Goal: Task Accomplishment & Management: Manage account settings

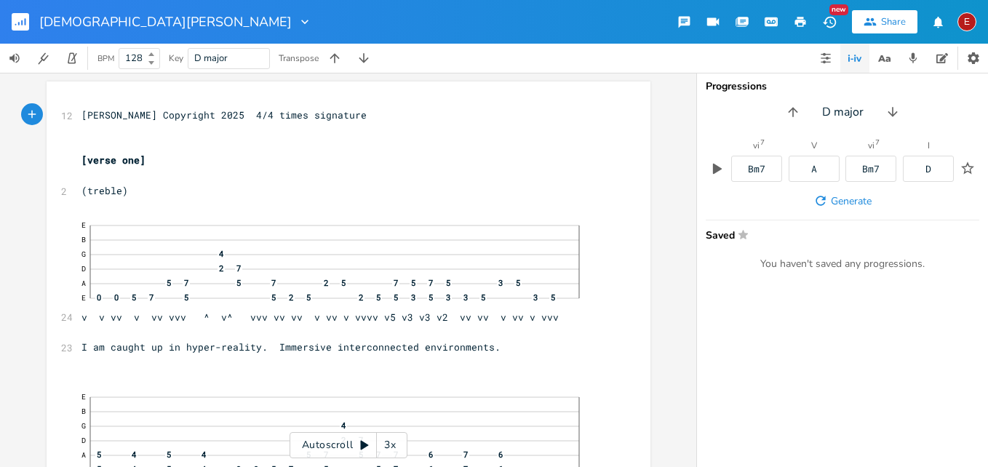
click at [391, 445] on div "3x" at bounding box center [390, 445] width 26 height 26
click at [391, 445] on div "4x" at bounding box center [390, 445] width 26 height 26
click at [362, 441] on icon at bounding box center [365, 445] width 12 height 12
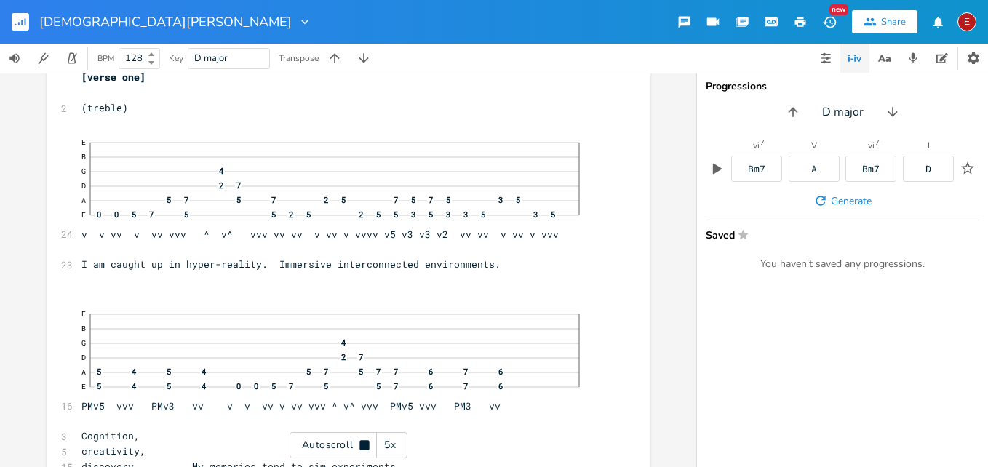
click at [362, 441] on icon at bounding box center [363, 444] width 9 height 9
click at [362, 441] on icon at bounding box center [365, 445] width 12 height 12
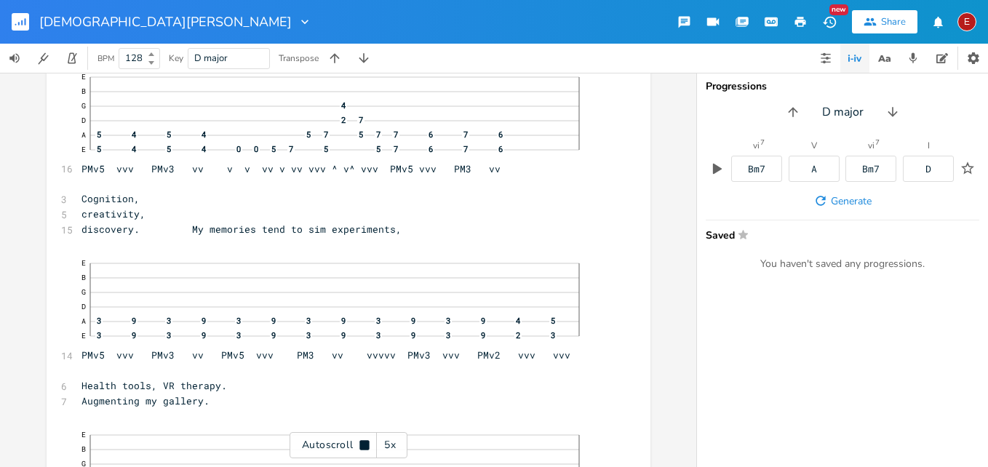
click at [362, 441] on icon at bounding box center [363, 444] width 9 height 9
click at [362, 441] on icon at bounding box center [365, 445] width 12 height 12
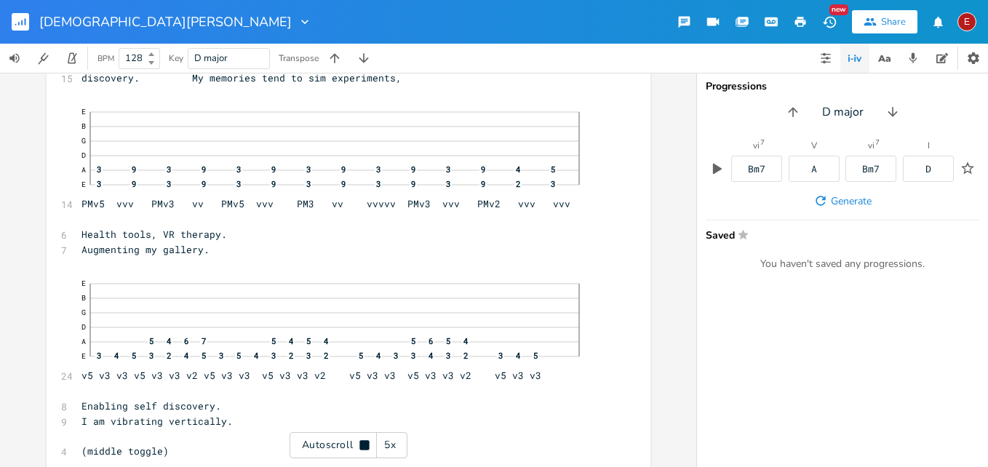
click at [362, 441] on icon at bounding box center [363, 444] width 9 height 9
click at [362, 441] on icon at bounding box center [365, 445] width 12 height 12
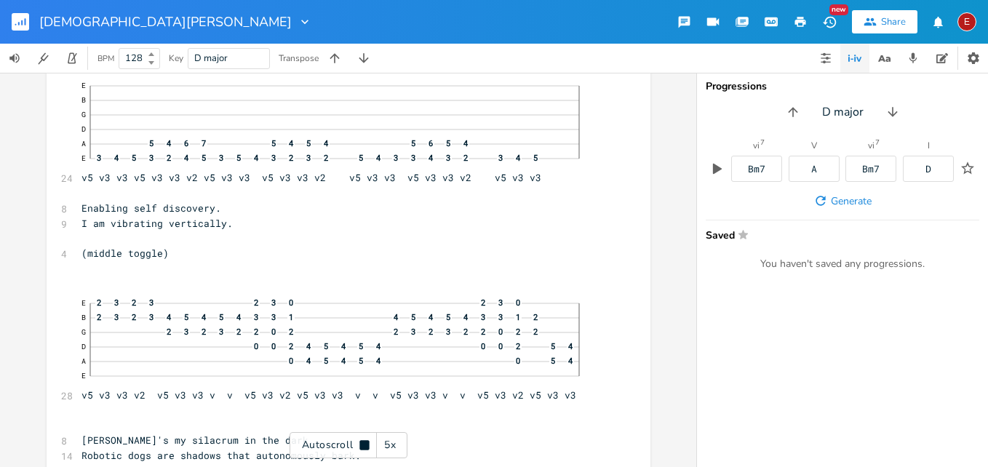
click at [367, 438] on div "Autoscroll 5x" at bounding box center [349, 445] width 118 height 26
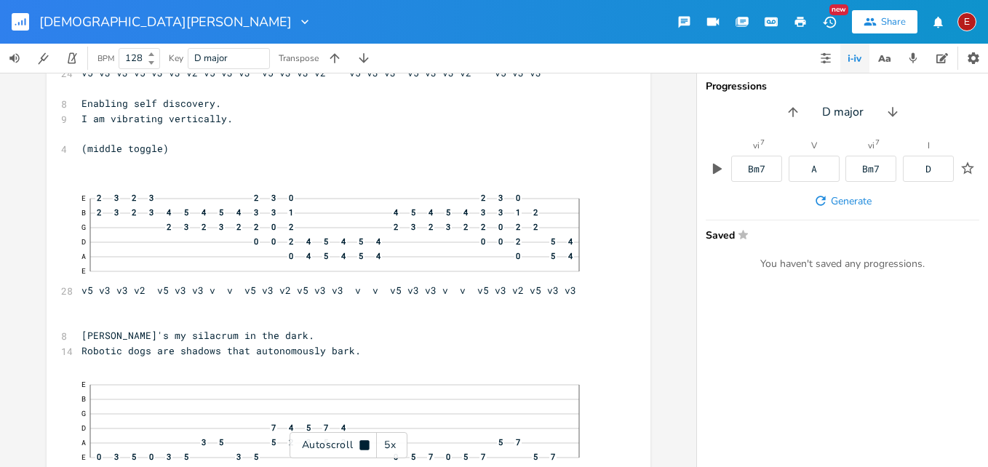
scroll to position [776, 0]
click at [367, 438] on div "Autoscroll 5x" at bounding box center [349, 445] width 118 height 26
click at [365, 442] on icon at bounding box center [365, 445] width 12 height 12
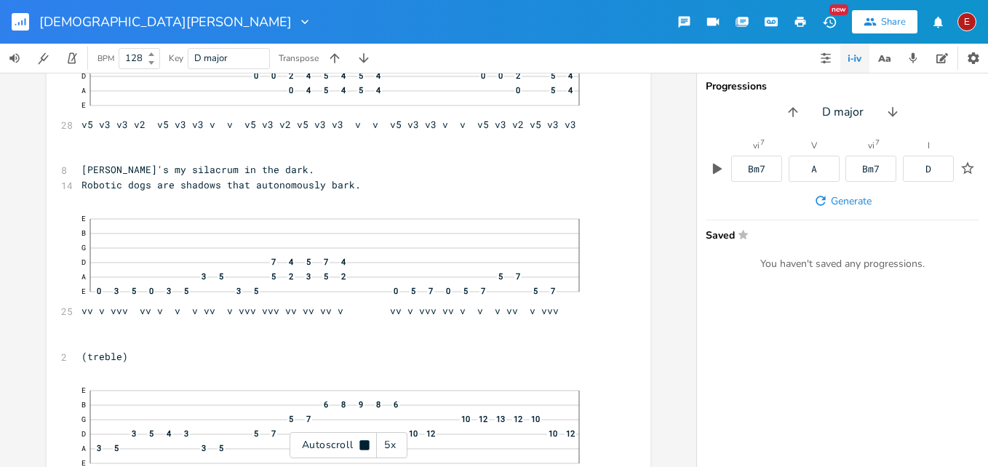
click at [365, 442] on icon at bounding box center [363, 444] width 9 height 9
click at [365, 442] on icon at bounding box center [365, 445] width 12 height 12
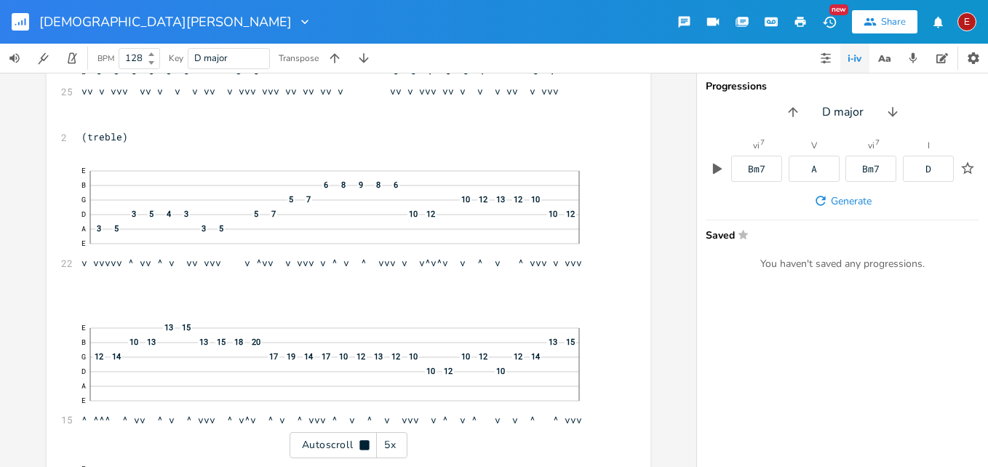
click at [365, 442] on icon at bounding box center [363, 444] width 9 height 9
click at [365, 442] on icon at bounding box center [365, 445] width 12 height 12
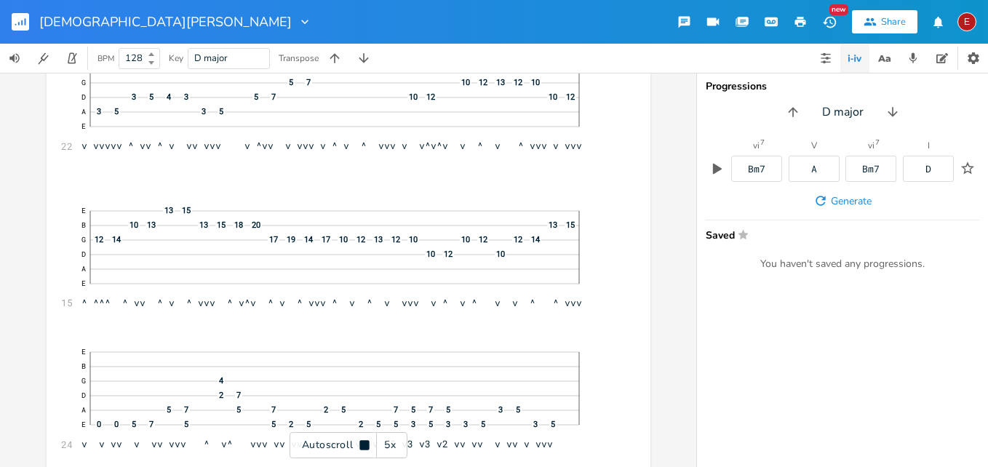
click at [365, 442] on icon at bounding box center [363, 444] width 9 height 9
click at [365, 442] on icon at bounding box center [365, 445] width 12 height 12
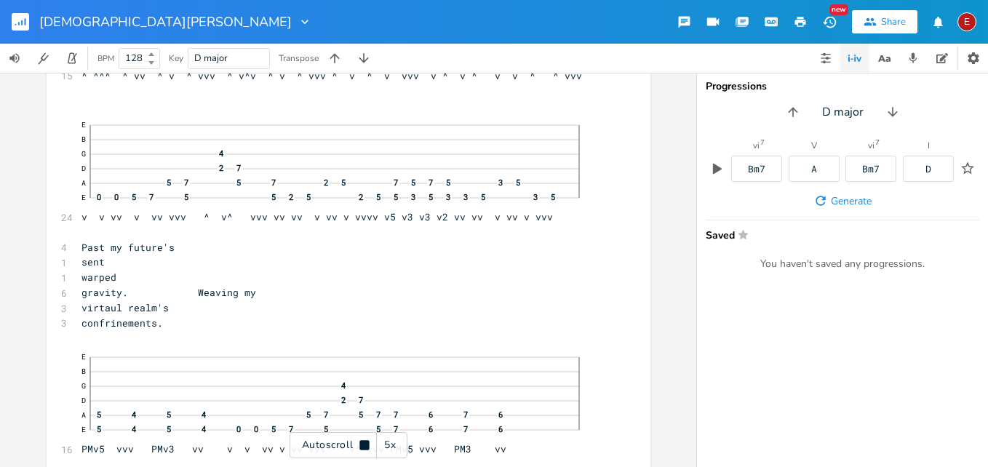
click at [365, 442] on icon at bounding box center [363, 444] width 9 height 9
click at [365, 442] on icon at bounding box center [365, 445] width 12 height 12
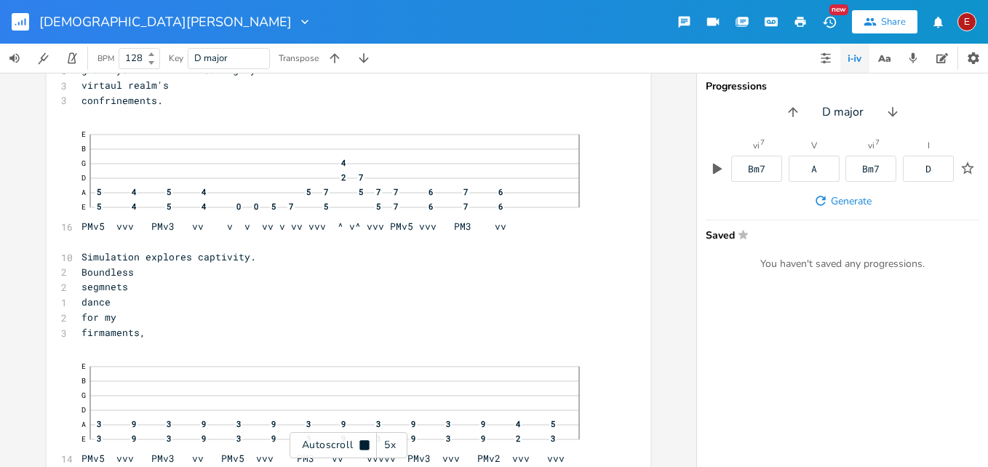
click at [365, 442] on icon at bounding box center [363, 444] width 9 height 9
click at [365, 442] on icon at bounding box center [365, 445] width 12 height 12
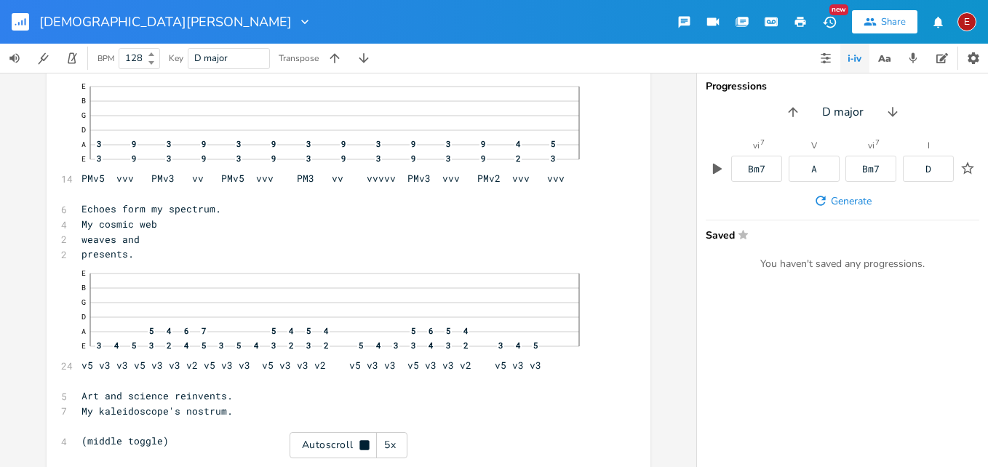
click at [365, 442] on icon at bounding box center [363, 444] width 9 height 9
click at [365, 442] on icon at bounding box center [365, 445] width 12 height 12
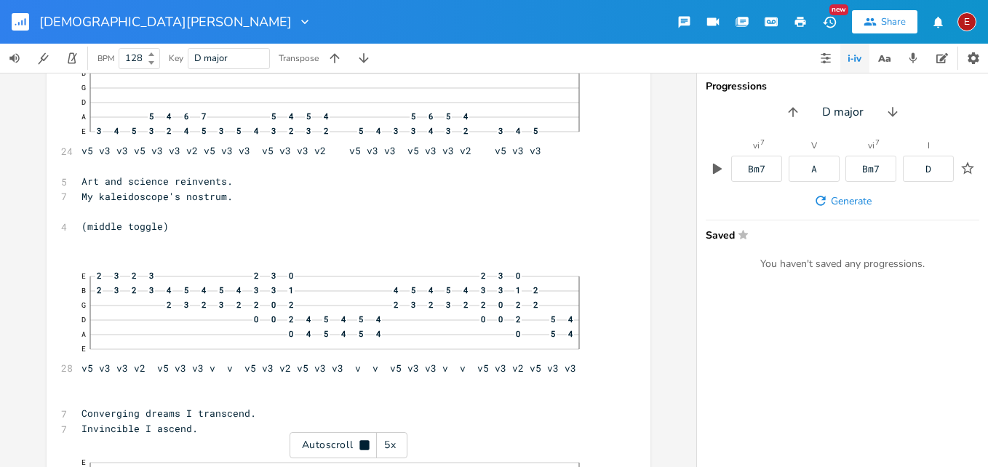
scroll to position [2226, 0]
click at [365, 442] on icon at bounding box center [363, 444] width 9 height 9
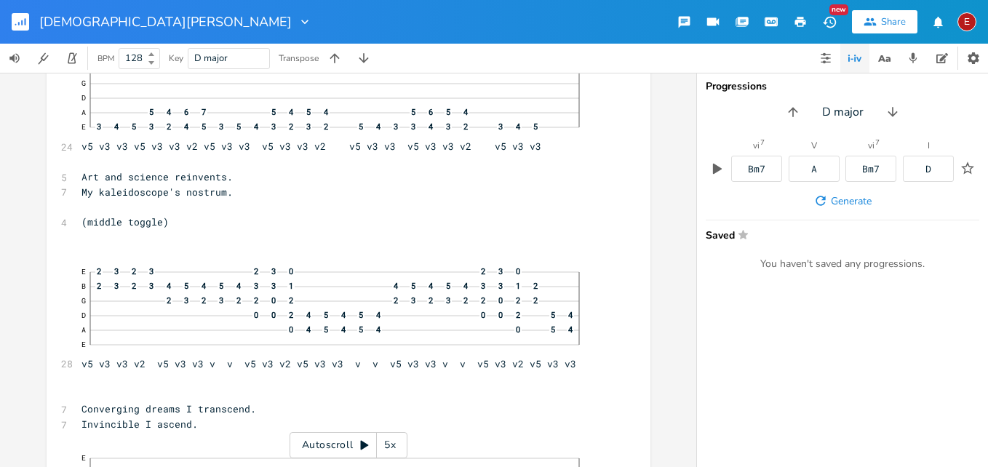
click at [365, 442] on icon at bounding box center [365, 445] width 12 height 12
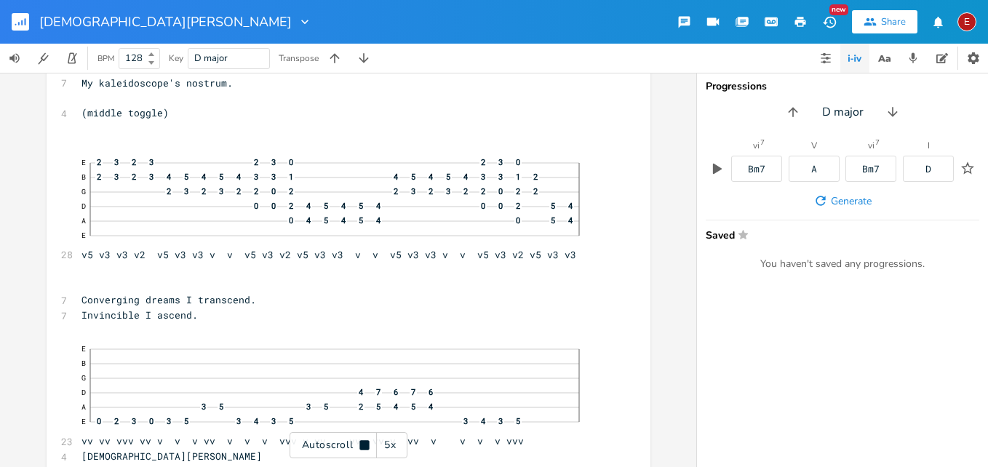
click at [365, 442] on icon at bounding box center [363, 444] width 9 height 9
click at [365, 442] on icon at bounding box center [365, 445] width 12 height 12
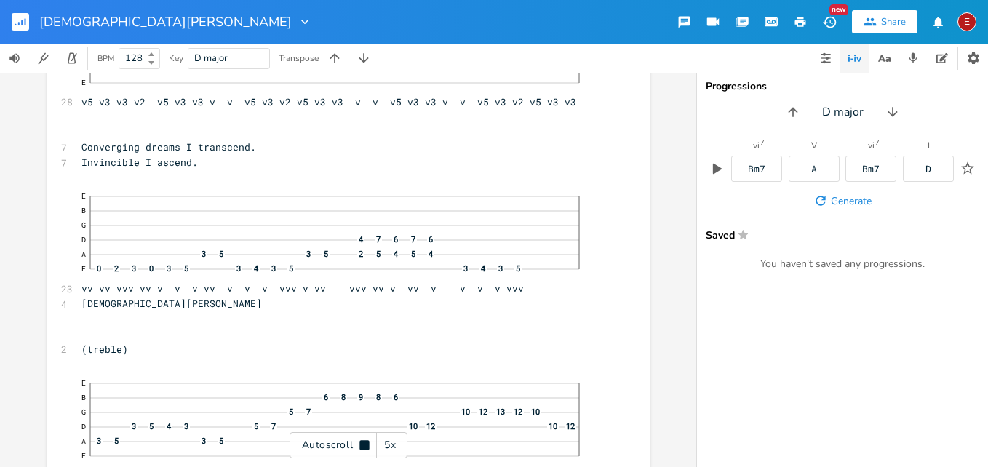
scroll to position [2493, 0]
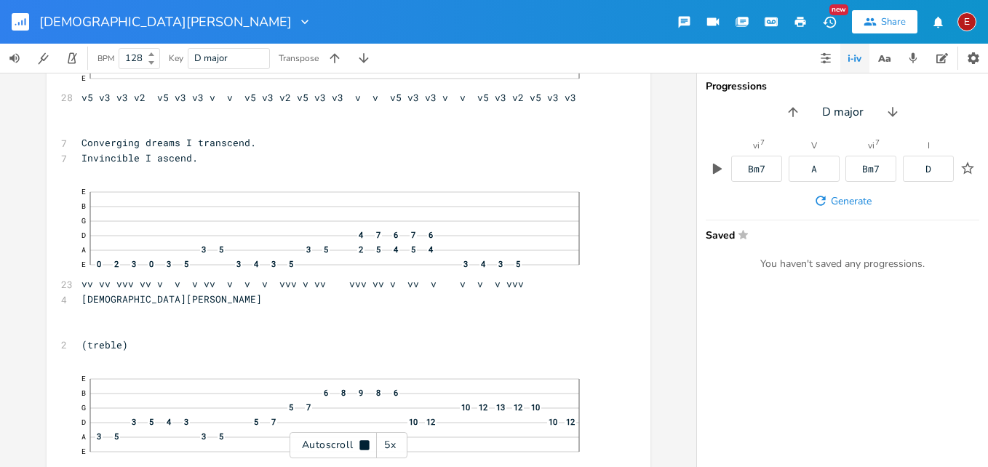
click at [365, 442] on icon at bounding box center [363, 444] width 9 height 9
click at [365, 442] on icon at bounding box center [365, 445] width 12 height 12
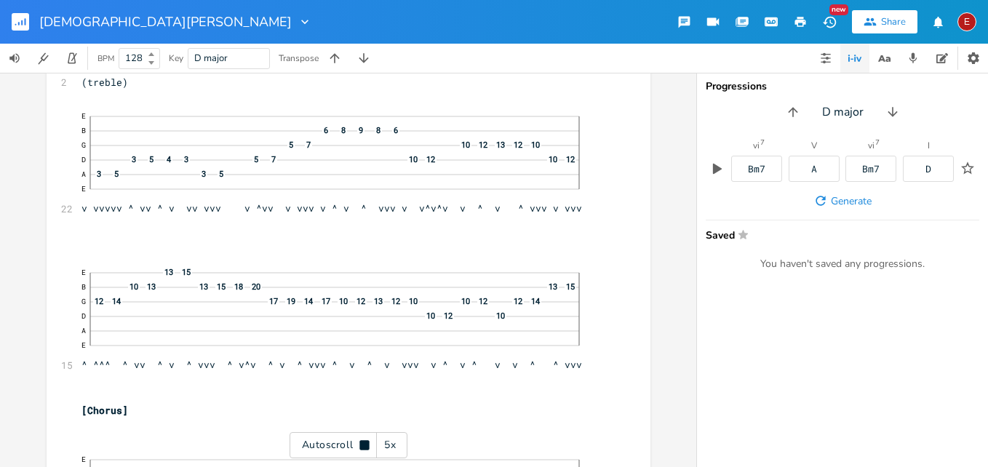
scroll to position [2758, 0]
click at [365, 442] on icon at bounding box center [363, 444] width 9 height 9
click at [365, 442] on icon at bounding box center [365, 445] width 12 height 12
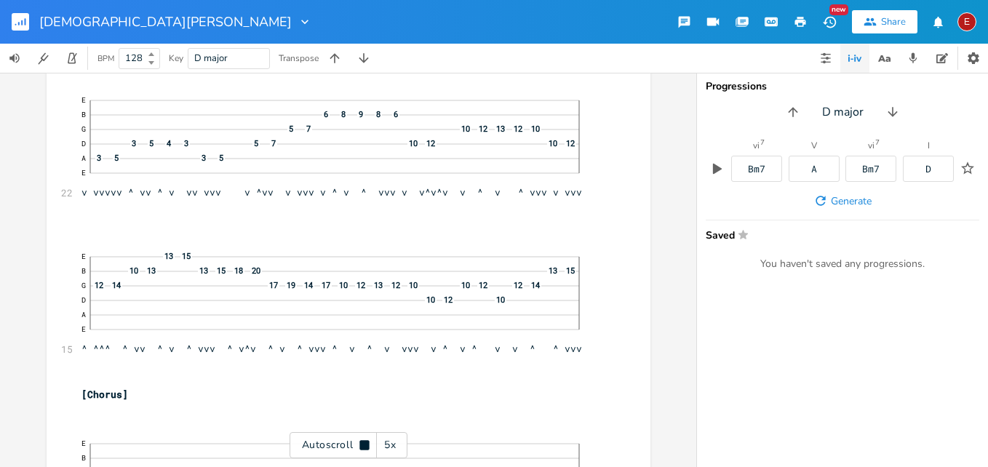
scroll to position [2775, 0]
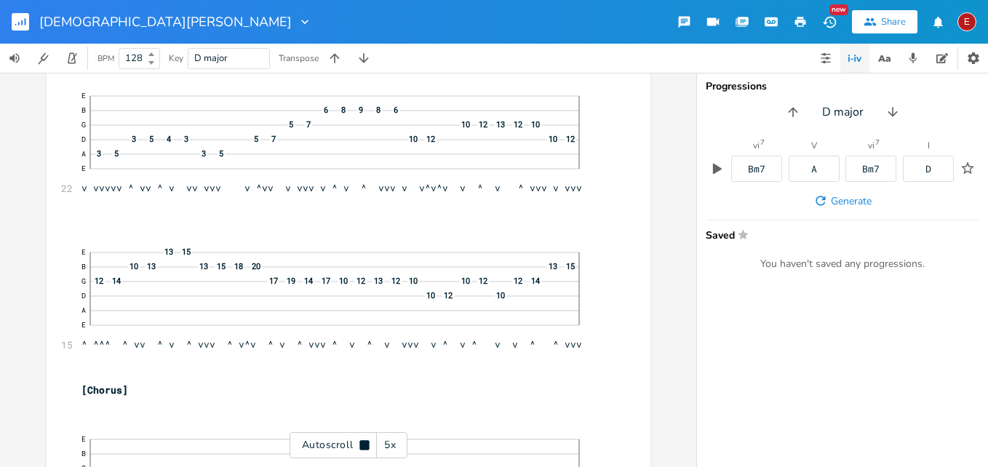
click at [365, 442] on icon at bounding box center [363, 444] width 9 height 9
click at [365, 442] on icon at bounding box center [365, 445] width 12 height 12
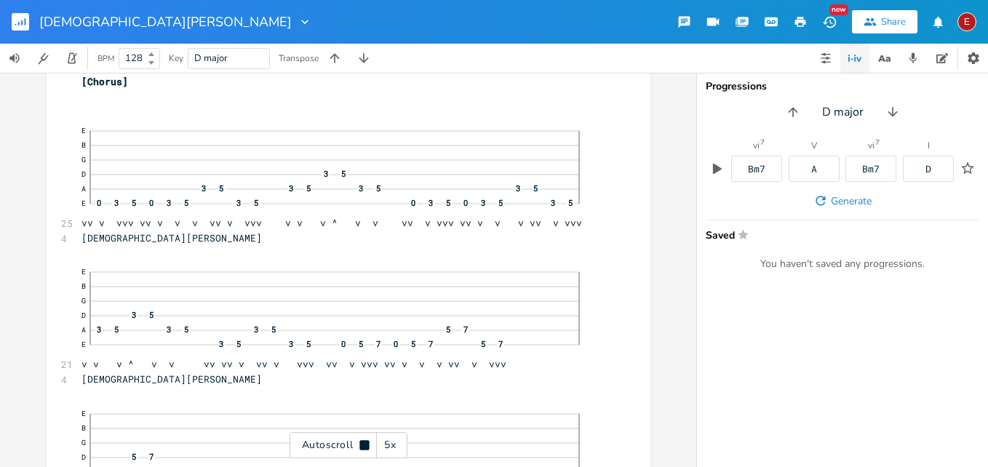
scroll to position [3086, 0]
click at [365, 442] on icon at bounding box center [363, 444] width 9 height 9
click at [365, 442] on icon at bounding box center [365, 445] width 12 height 12
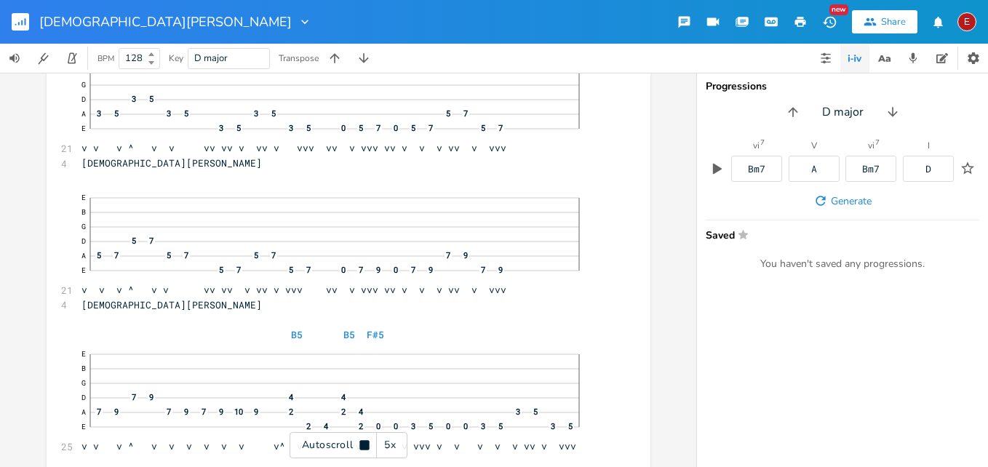
scroll to position [3302, 0]
click at [365, 442] on icon at bounding box center [363, 444] width 9 height 9
click at [365, 442] on icon at bounding box center [365, 445] width 12 height 12
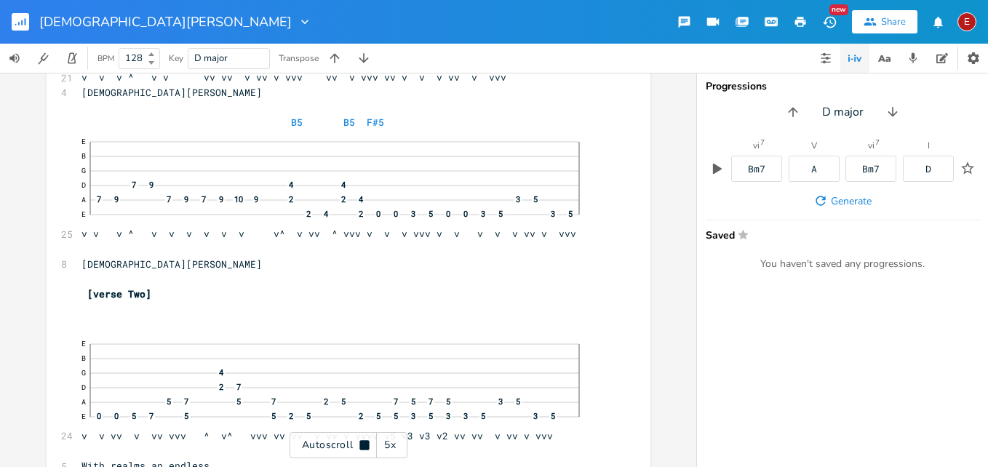
click at [365, 442] on icon at bounding box center [363, 444] width 9 height 9
click at [965, 18] on div "E" at bounding box center [967, 21] width 19 height 19
click at [895, 121] on span "Sign Out" at bounding box center [892, 125] width 34 height 9
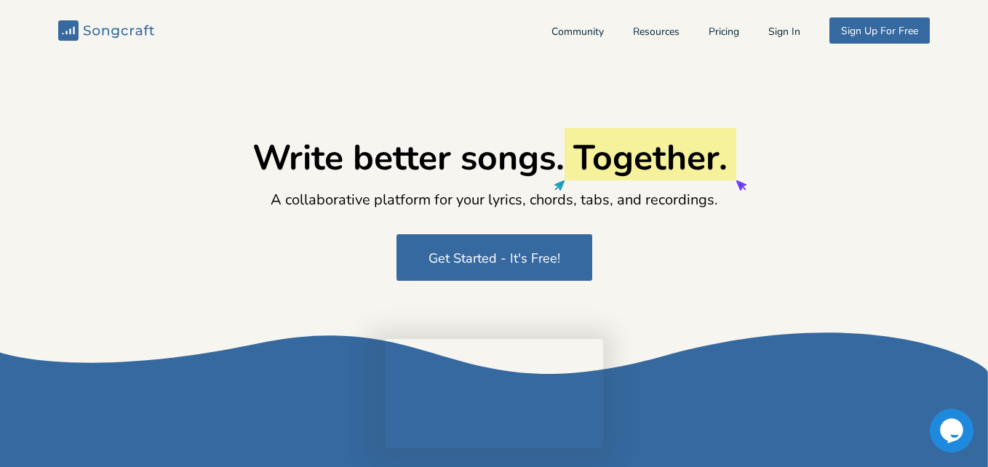
type input "[EMAIL_ADDRESS][DOMAIN_NAME]"
